Goal: Check status: Check status

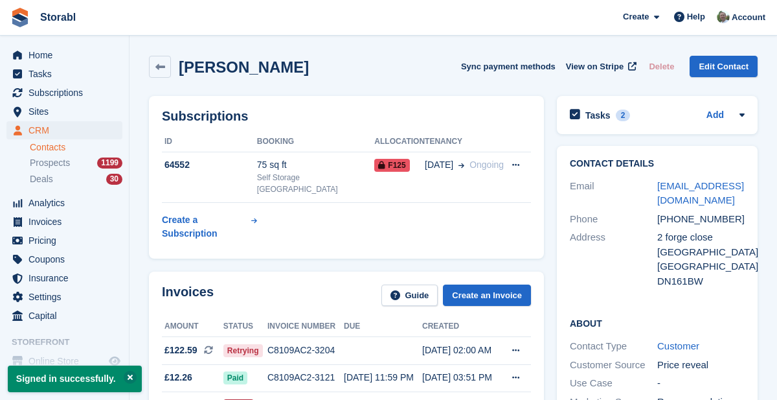
click at [60, 149] on link "Contacts" at bounding box center [76, 147] width 93 height 12
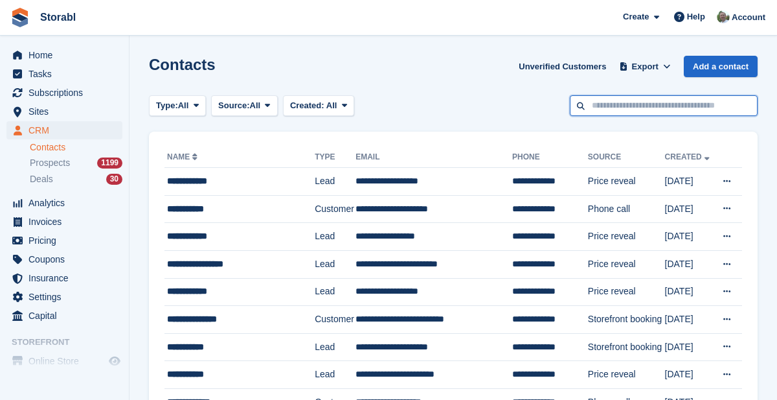
click at [658, 106] on input "text" at bounding box center [664, 105] width 188 height 21
type input "*****"
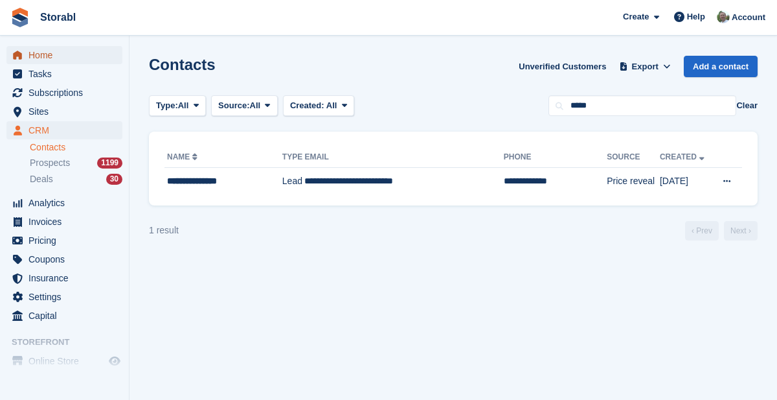
click at [36, 56] on span "Home" at bounding box center [68, 55] width 78 height 18
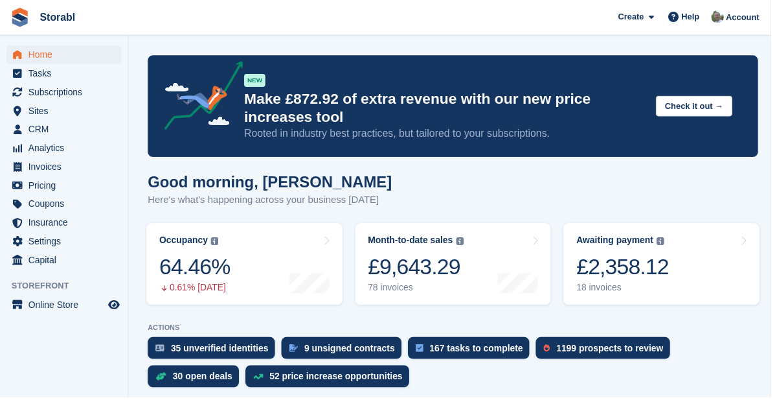
click at [710, 261] on link "Awaiting payment The total outstanding balance on all open invoices. £2,358.12 …" at bounding box center [667, 266] width 198 height 82
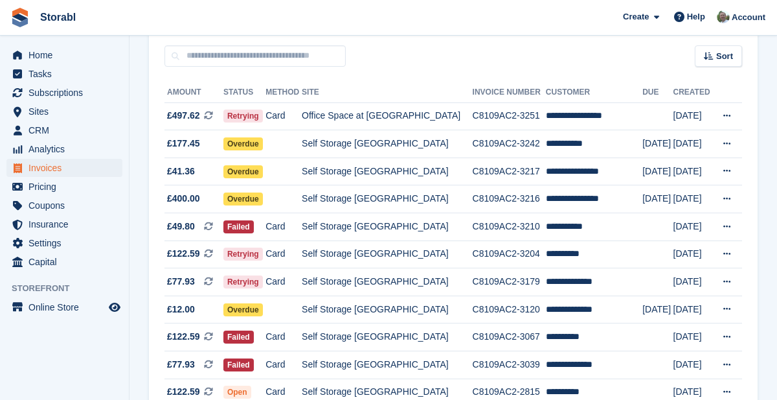
scroll to position [113, 0]
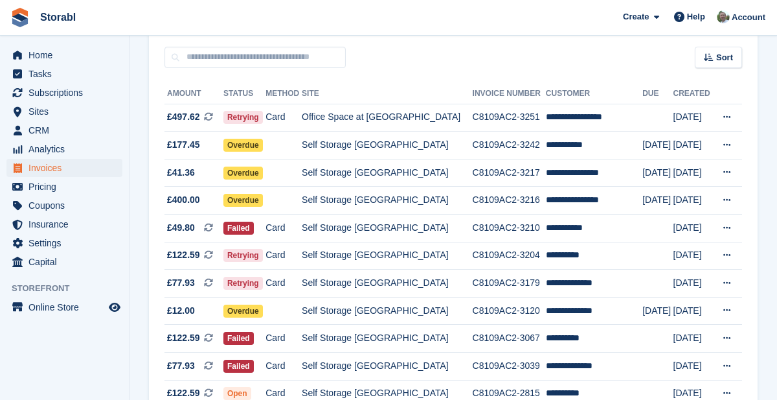
click at [563, 389] on td "**********" at bounding box center [594, 393] width 97 height 27
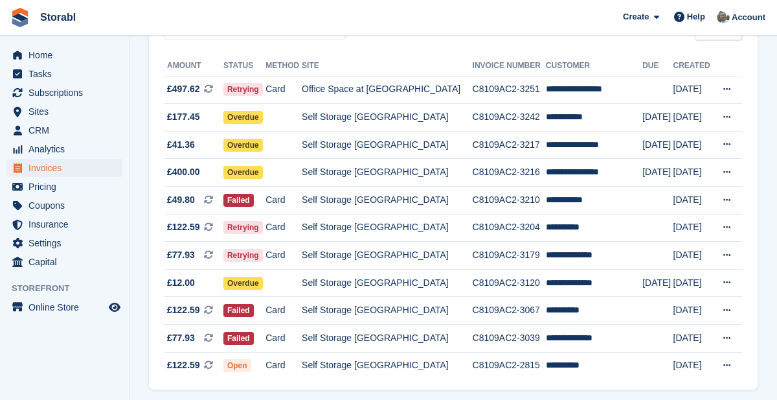
scroll to position [152, 0]
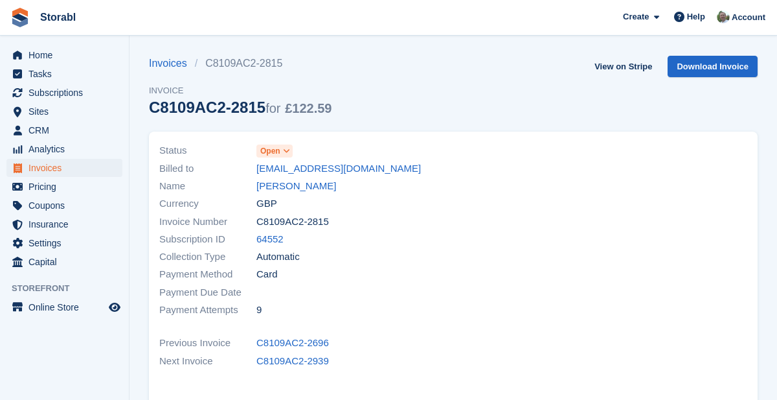
click at [276, 186] on link "[PERSON_NAME]" at bounding box center [297, 186] width 80 height 15
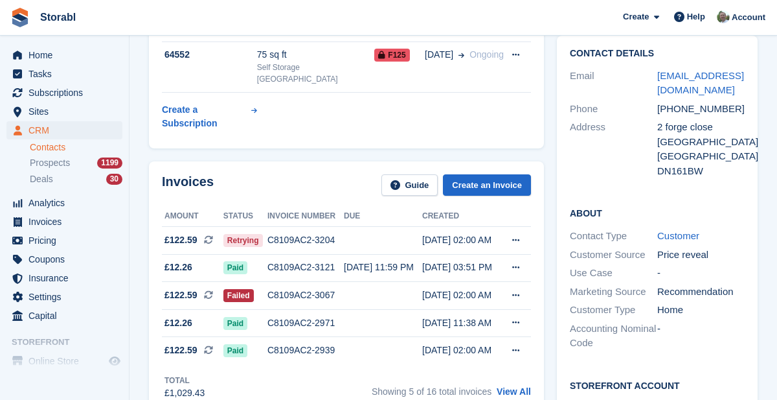
scroll to position [120, 0]
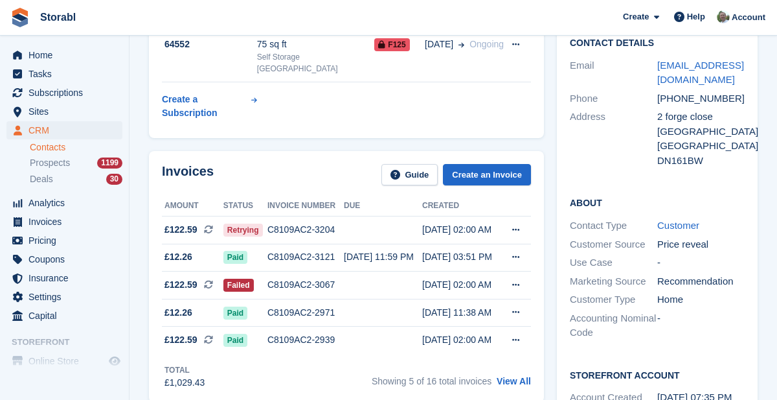
click at [519, 376] on link "View All" at bounding box center [514, 381] width 34 height 10
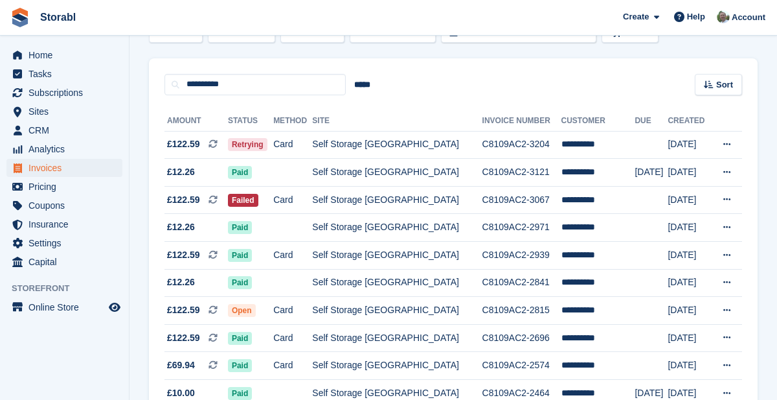
scroll to position [82, 0]
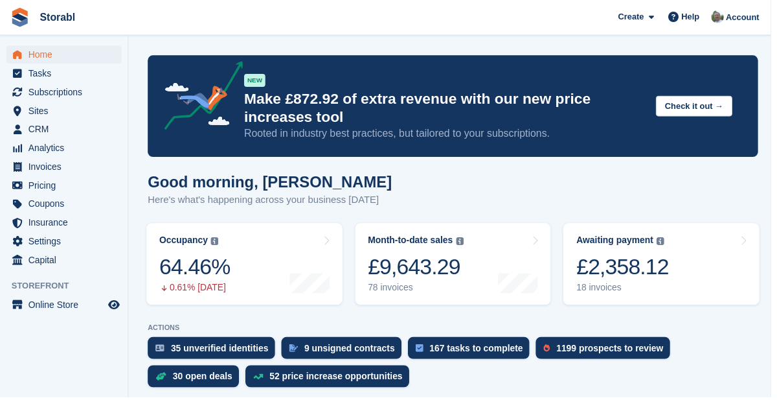
click at [699, 264] on link "Awaiting payment The total outstanding balance on all open invoices. £2,358.12 …" at bounding box center [667, 266] width 198 height 82
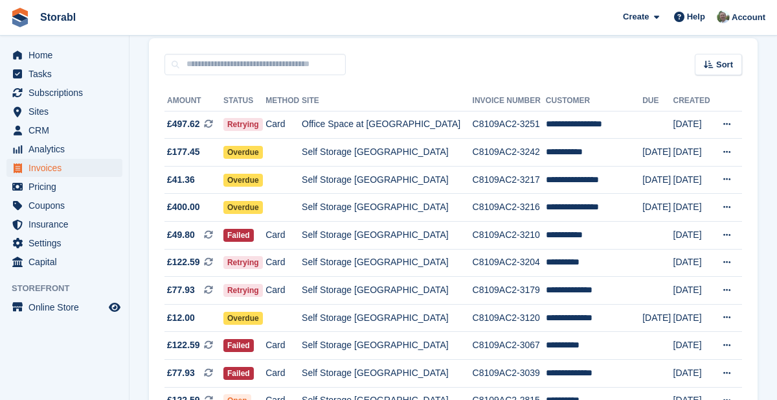
scroll to position [121, 0]
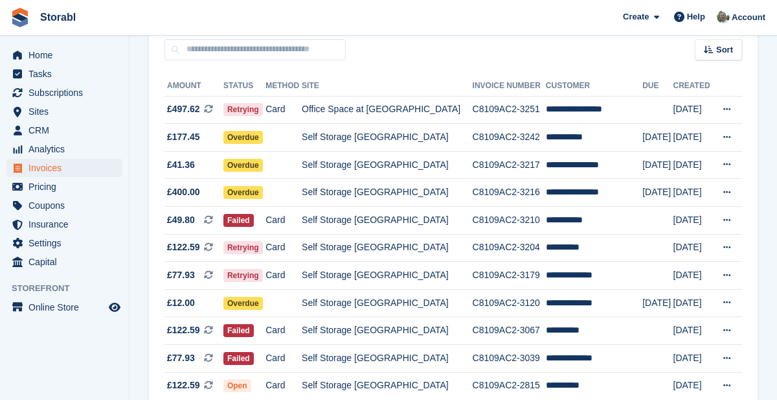
click at [580, 328] on td "**********" at bounding box center [594, 331] width 97 height 28
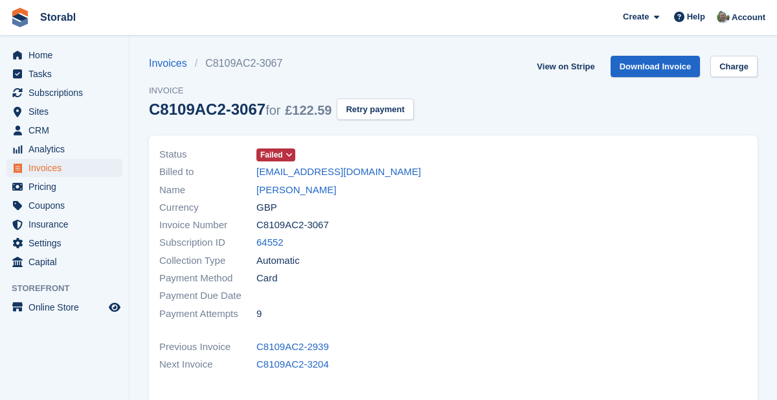
click at [295, 187] on link "[PERSON_NAME]" at bounding box center [297, 190] width 80 height 15
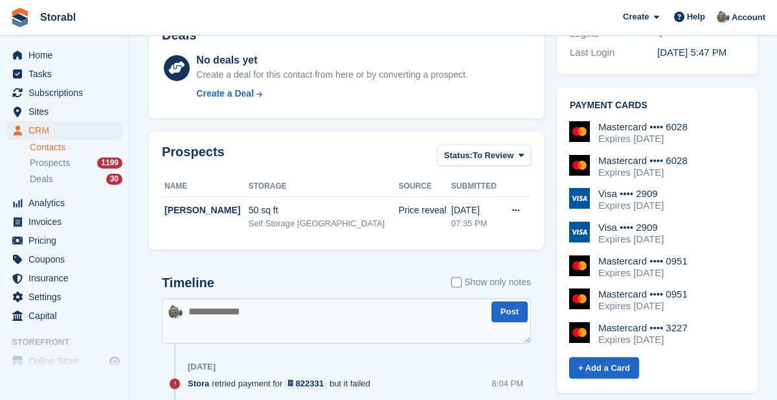
scroll to position [520, 0]
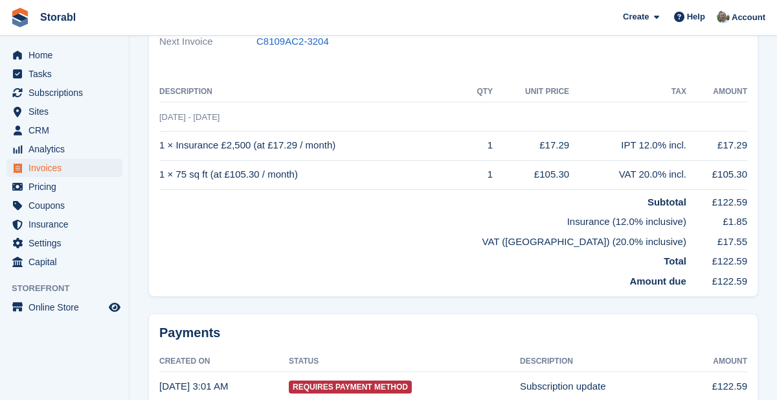
scroll to position [336, 0]
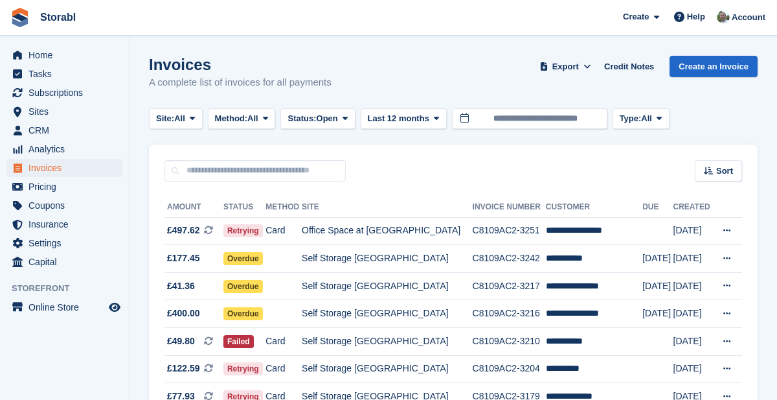
scroll to position [169, 0]
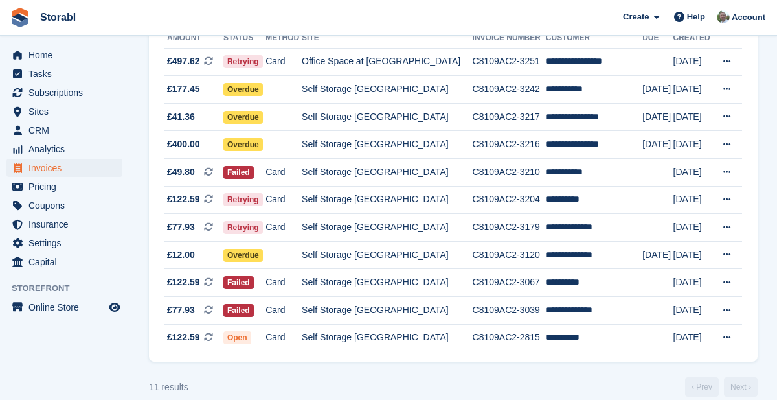
click at [574, 278] on td "**********" at bounding box center [594, 283] width 97 height 28
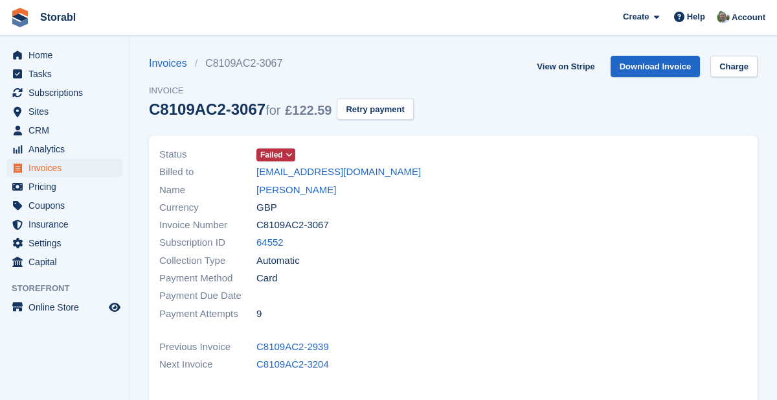
click at [292, 189] on link "James cook" at bounding box center [297, 190] width 80 height 15
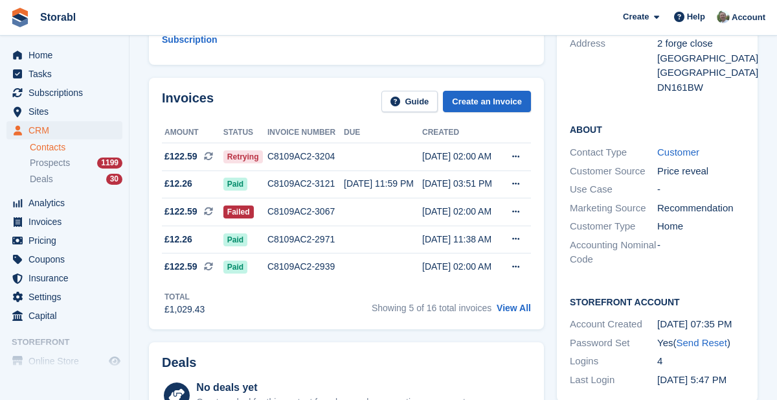
scroll to position [197, 0]
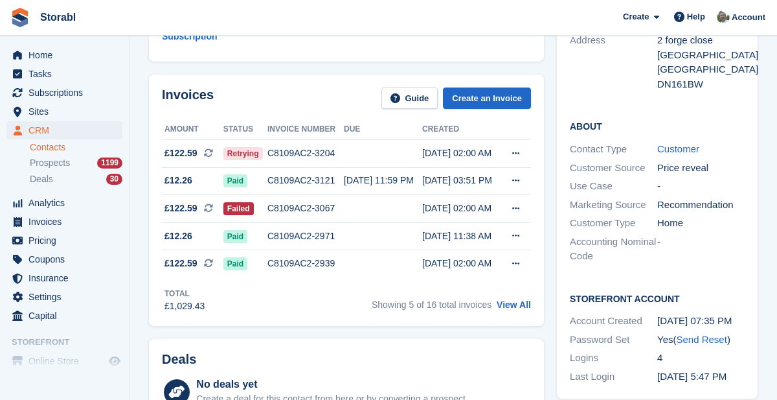
click at [517, 299] on link "View All" at bounding box center [514, 304] width 34 height 10
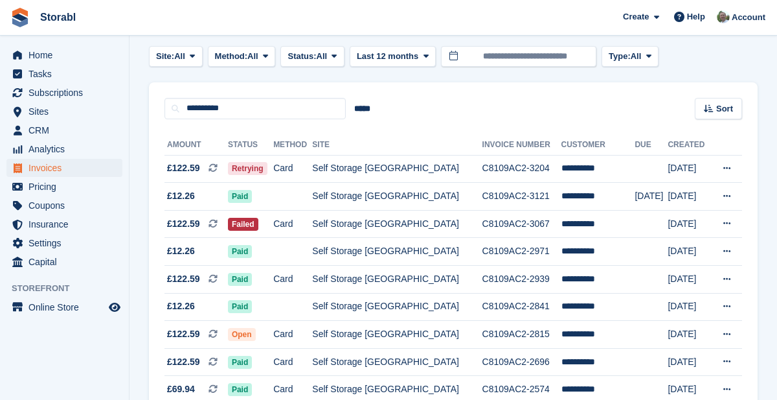
scroll to position [63, 0]
click at [729, 277] on icon at bounding box center [727, 278] width 7 height 8
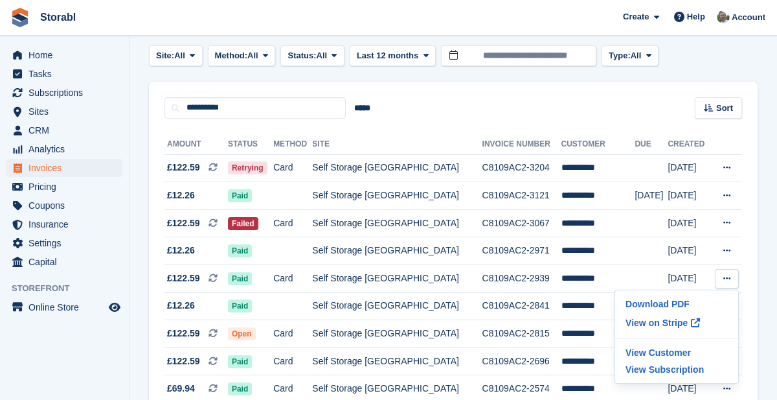
click at [681, 319] on p "View on Stripe" at bounding box center [677, 322] width 113 height 21
click at [580, 94] on div "**********" at bounding box center [453, 100] width 609 height 37
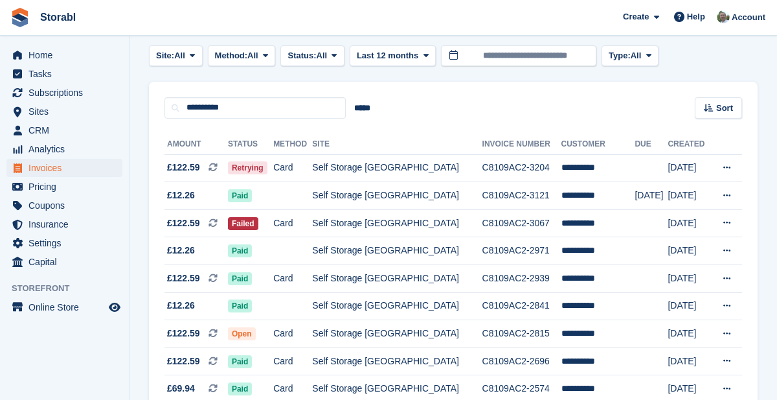
click at [483, 168] on td "C8109AC2-3204" at bounding box center [522, 168] width 79 height 28
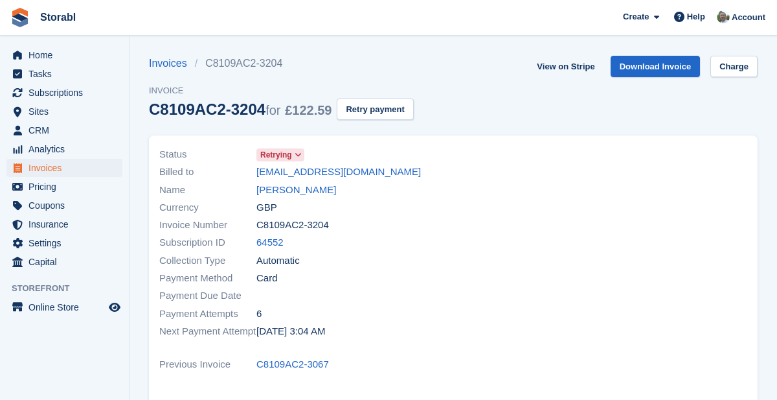
click at [294, 192] on link "James cook" at bounding box center [297, 190] width 80 height 15
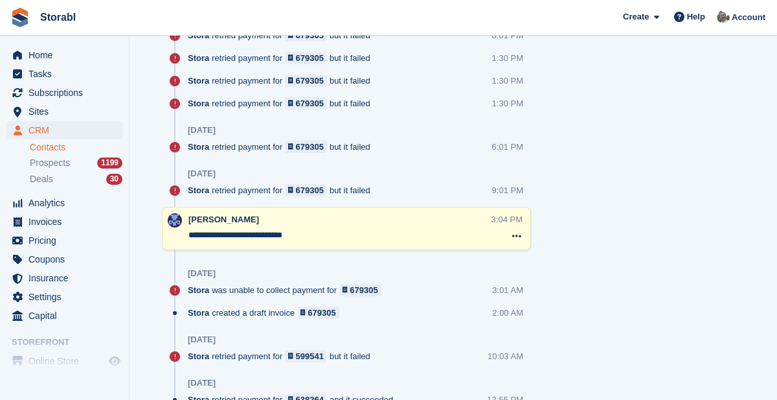
scroll to position [1812, 0]
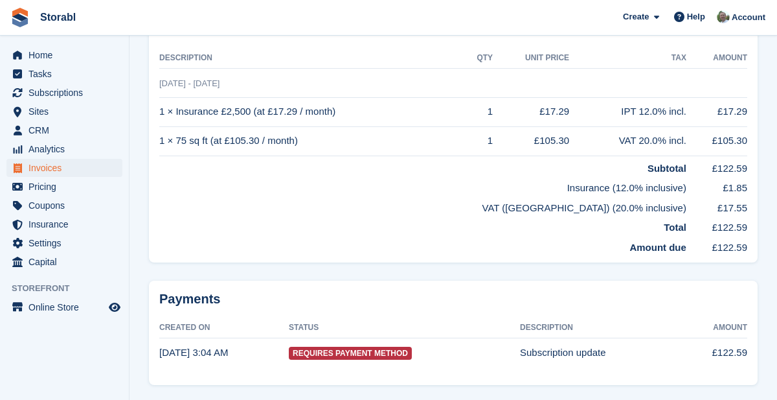
scroll to position [355, 0]
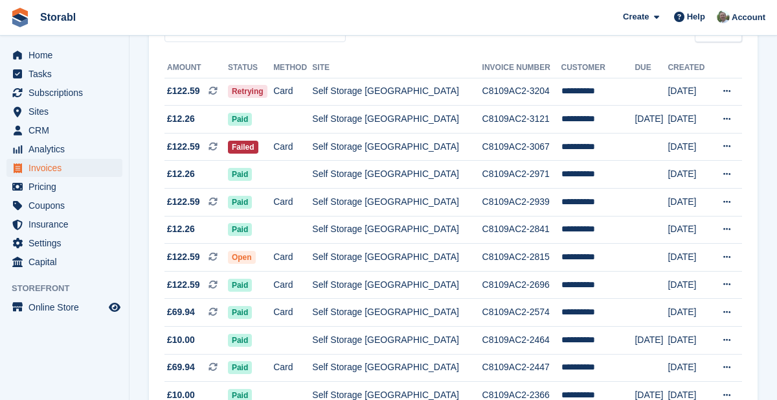
scroll to position [140, 0]
click at [728, 257] on icon at bounding box center [727, 256] width 7 height 8
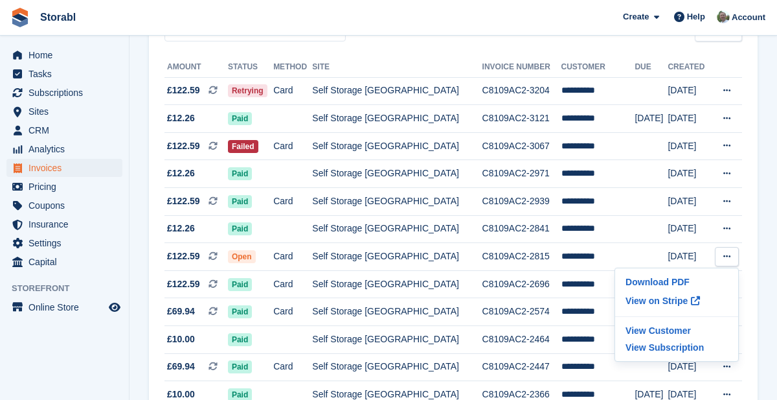
click at [680, 301] on p "View on Stripe" at bounding box center [677, 300] width 113 height 21
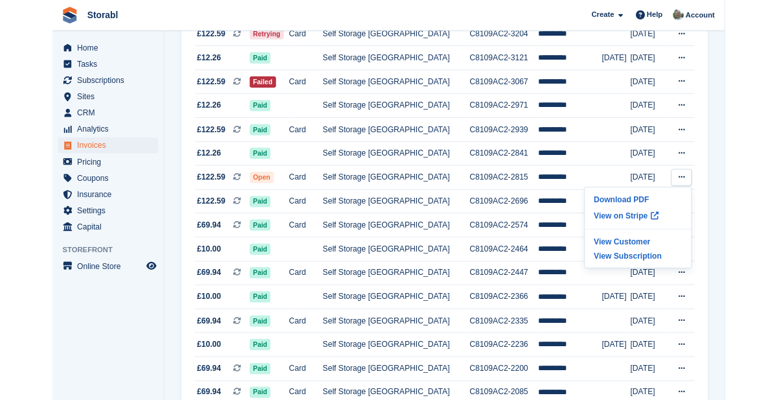
scroll to position [202, 0]
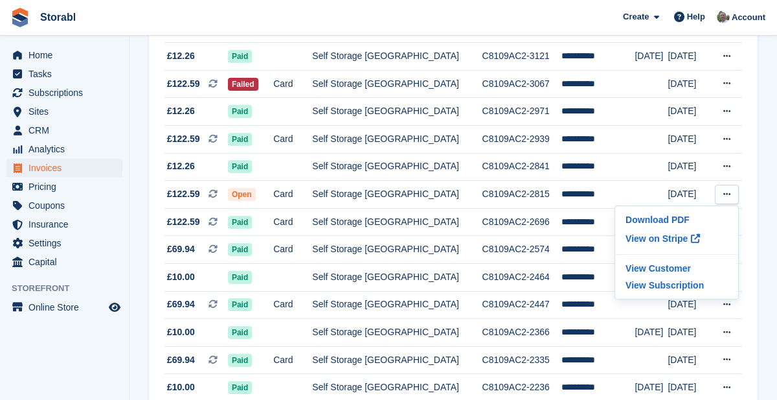
click at [671, 235] on p "View on Stripe" at bounding box center [677, 238] width 113 height 21
click at [726, 86] on icon at bounding box center [727, 83] width 7 height 8
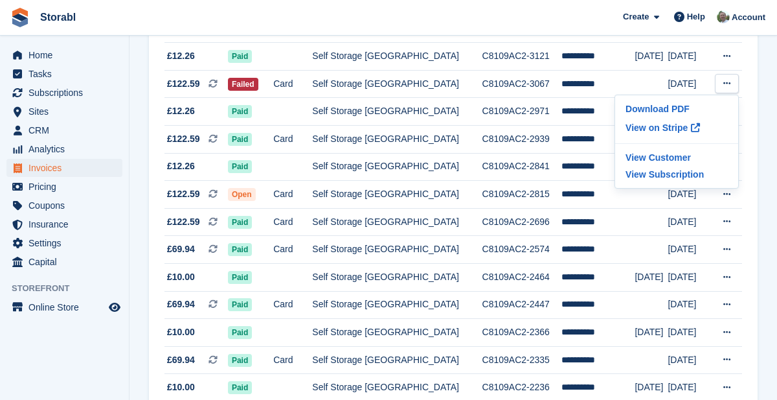
click at [667, 128] on p "View on Stripe" at bounding box center [677, 127] width 113 height 21
click at [770, 281] on section "Invoices A complete list of invoices for all payments Export Export Invoices Ex…" at bounding box center [454, 159] width 648 height 723
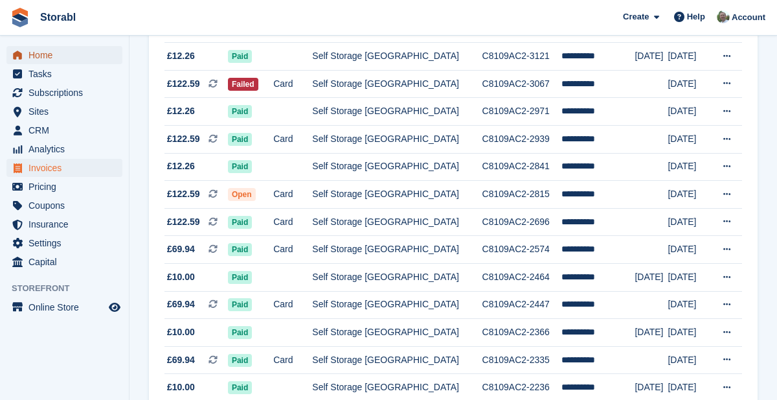
click at [39, 49] on span "Home" at bounding box center [68, 55] width 78 height 18
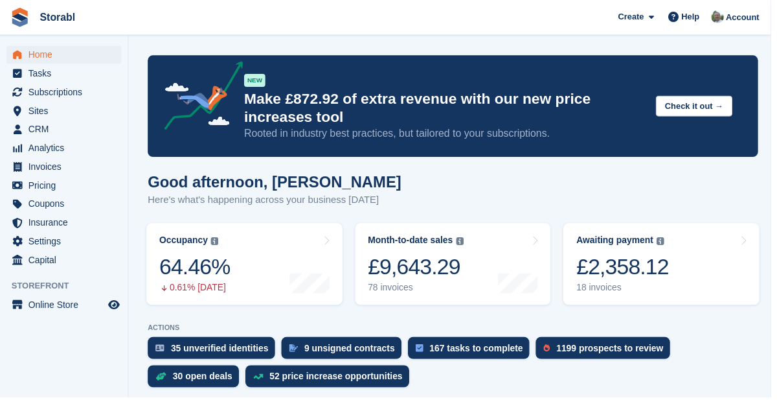
click at [703, 268] on link "Awaiting payment The total outstanding balance on all open invoices. £2,358.12 …" at bounding box center [667, 266] width 198 height 82
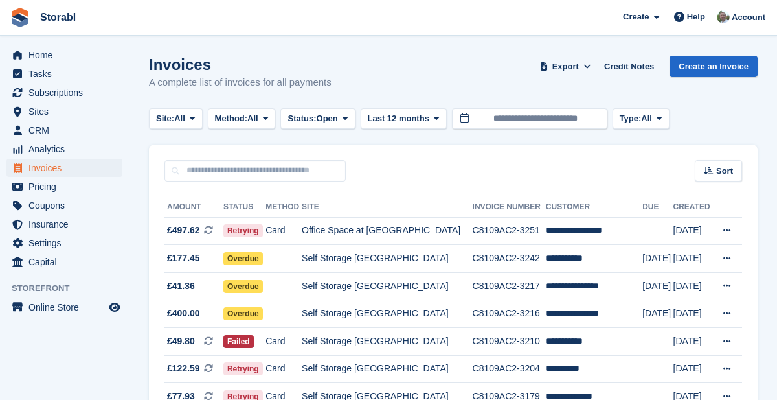
click at [601, 282] on td "**********" at bounding box center [594, 286] width 97 height 28
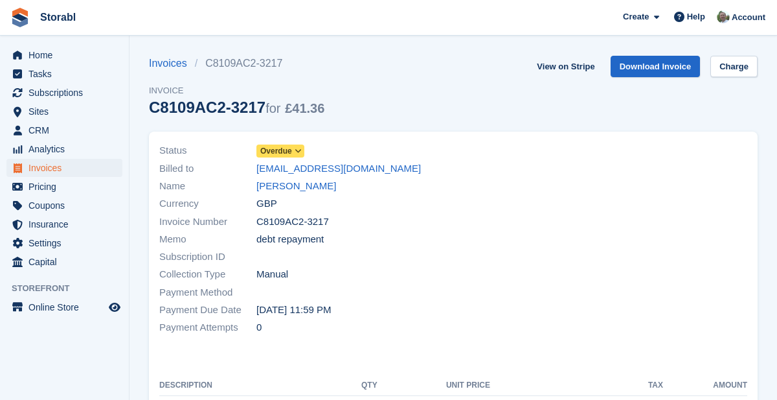
click at [293, 149] on span "Overdue" at bounding box center [281, 150] width 48 height 13
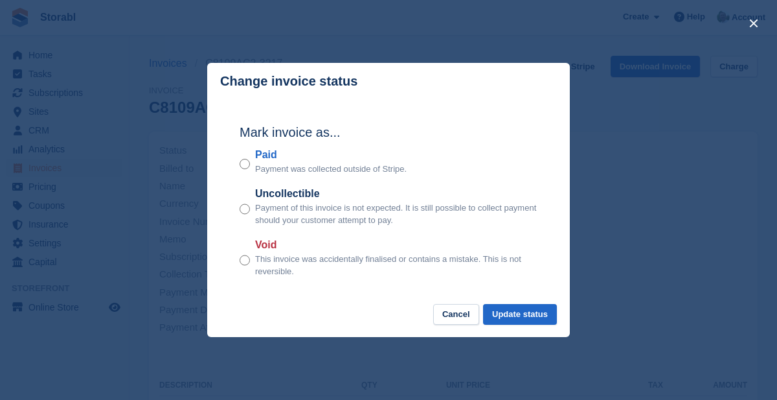
click at [682, 240] on div "close" at bounding box center [388, 200] width 777 height 400
